Goal: Transaction & Acquisition: Book appointment/travel/reservation

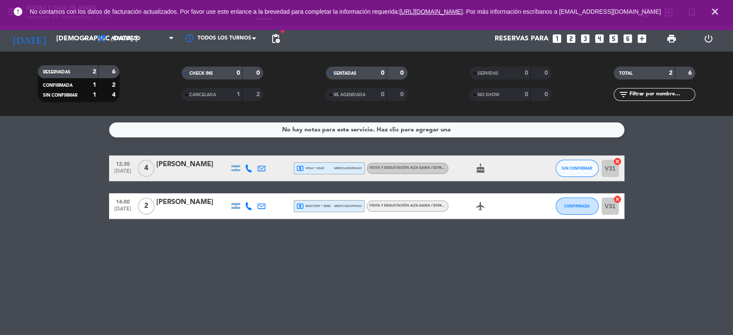
click at [714, 14] on icon "close" at bounding box center [715, 11] width 10 height 10
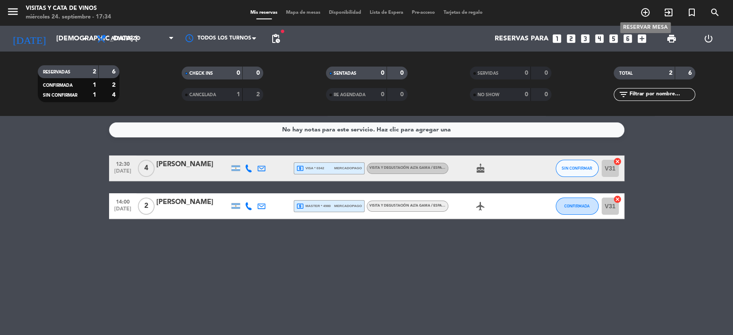
click at [646, 13] on icon "add_circle_outline" at bounding box center [645, 12] width 10 height 10
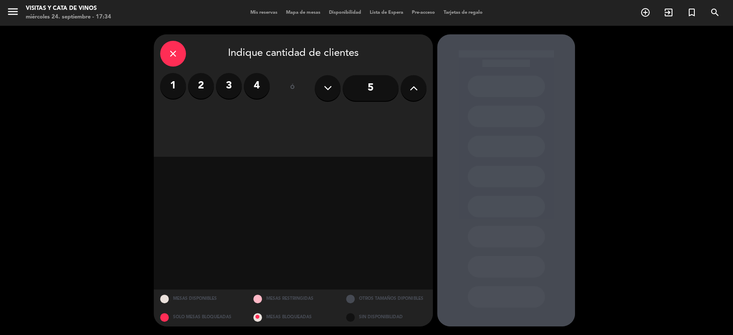
click at [258, 86] on label "4" at bounding box center [257, 86] width 26 height 26
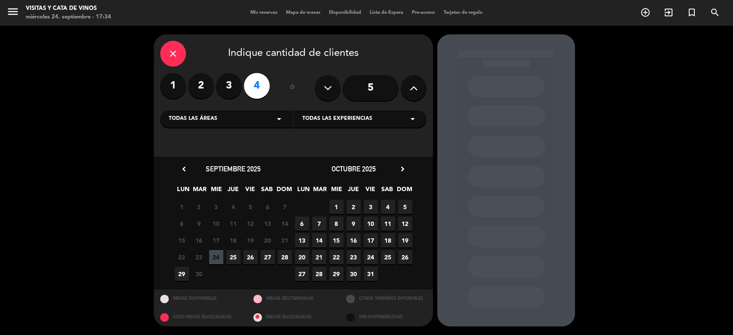
click at [234, 255] on span "25" at bounding box center [233, 257] width 14 height 14
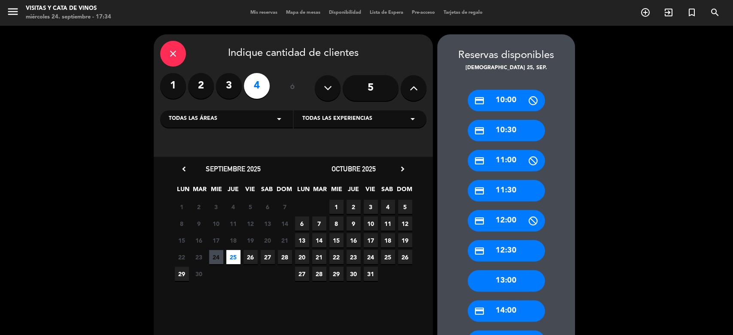
click at [512, 128] on div "credit_card 10:30" at bounding box center [506, 130] width 77 height 21
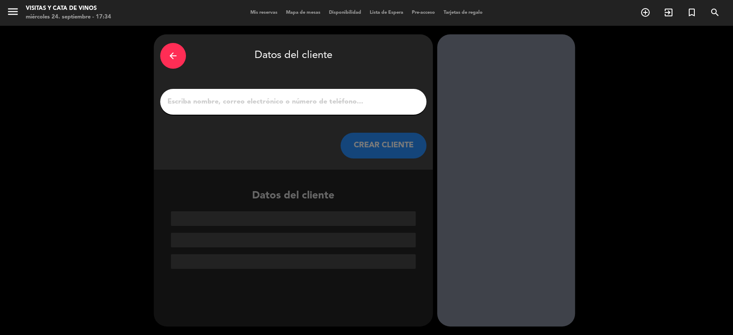
click at [313, 98] on input "1" at bounding box center [293, 102] width 253 height 12
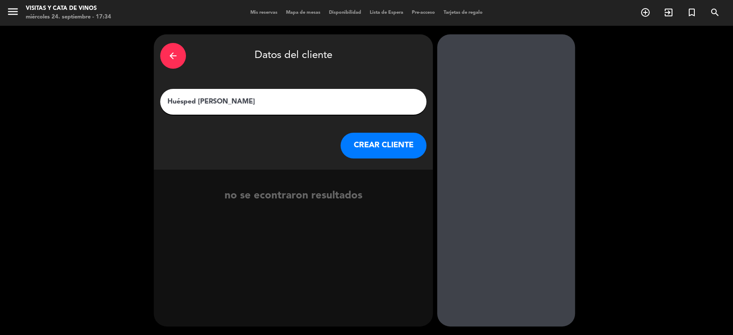
type input "Huésped [PERSON_NAME]"
click at [407, 143] on button "CREAR CLIENTE" at bounding box center [383, 146] width 86 height 26
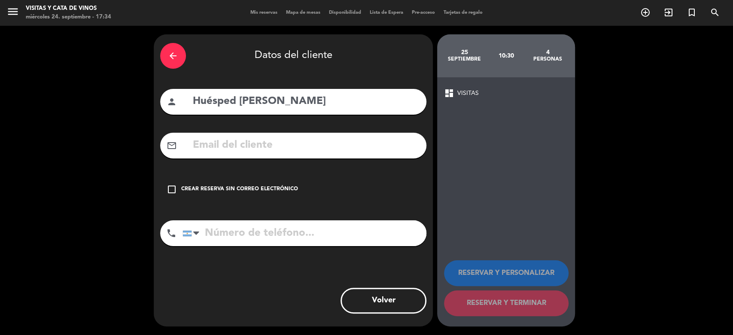
click at [223, 187] on div "Crear reserva sin correo electrónico" at bounding box center [239, 189] width 117 height 9
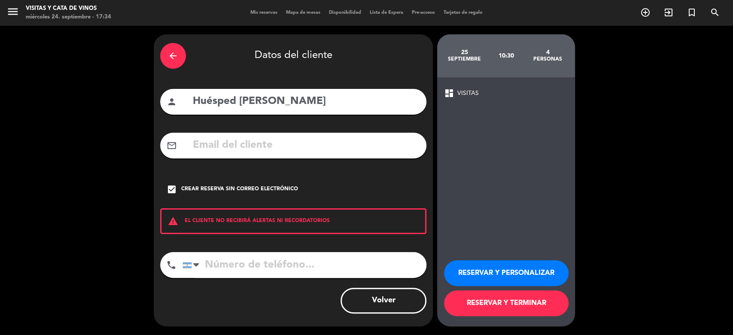
click at [511, 270] on button "RESERVAR Y PERSONALIZAR" at bounding box center [506, 273] width 125 height 26
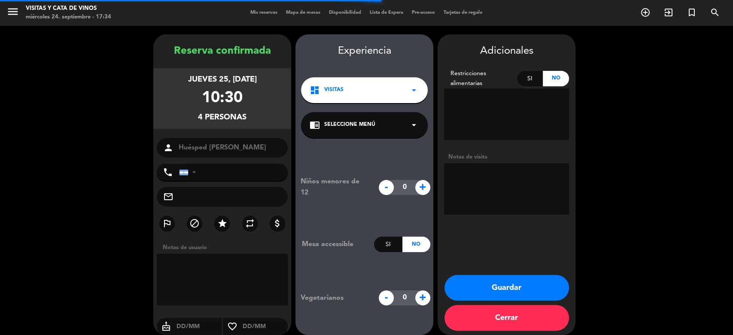
scroll to position [8, 0]
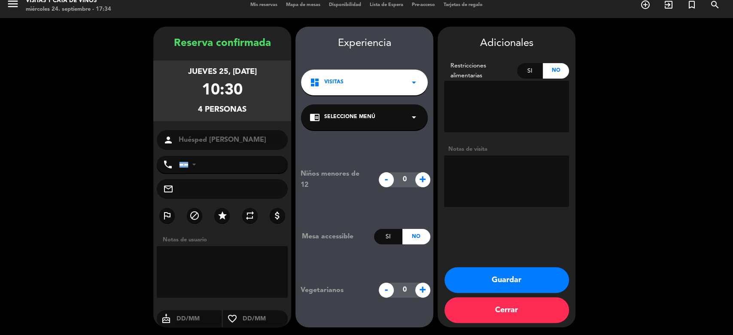
click at [525, 281] on button "Guardar" at bounding box center [506, 280] width 125 height 26
